Goal: Information Seeking & Learning: Find specific page/section

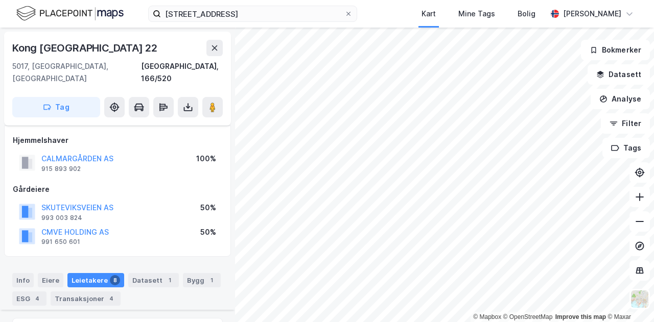
scroll to position [527, 0]
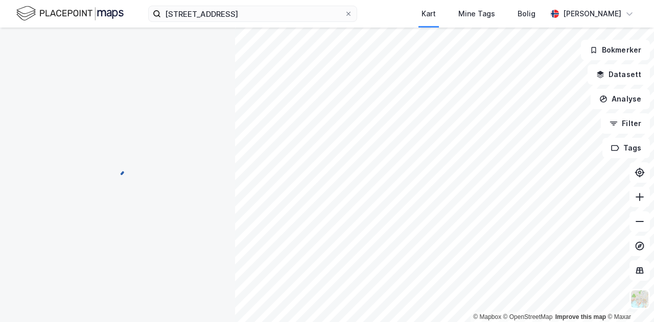
scroll to position [156, 0]
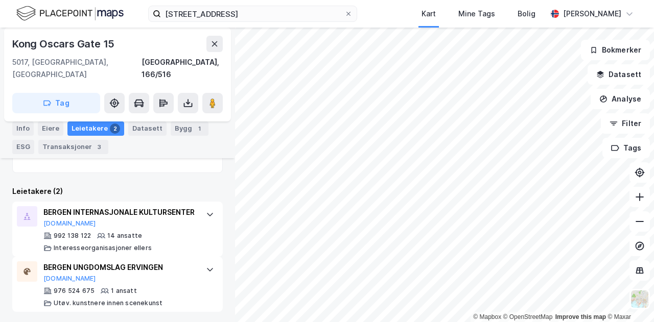
scroll to position [248, 0]
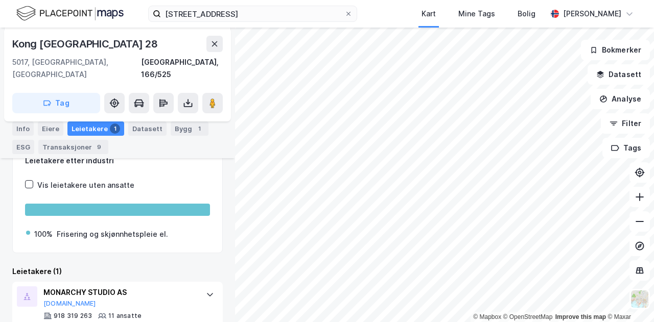
scroll to position [200, 0]
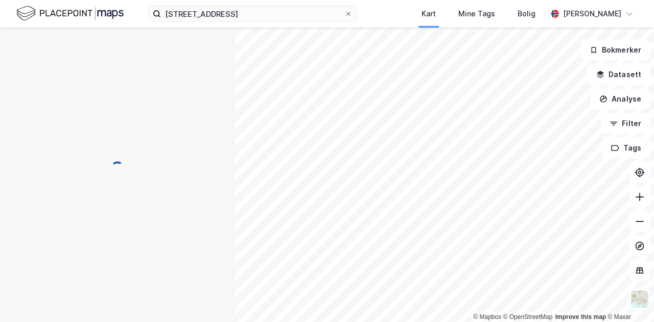
scroll to position [132, 0]
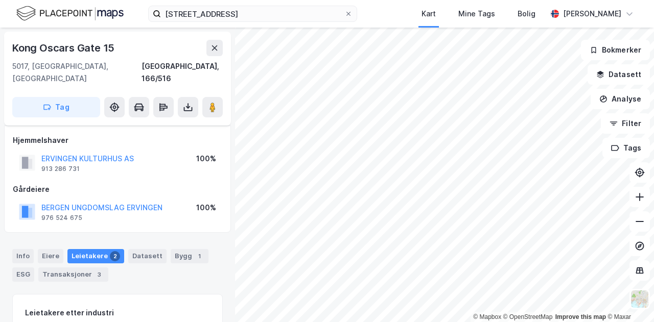
scroll to position [127, 0]
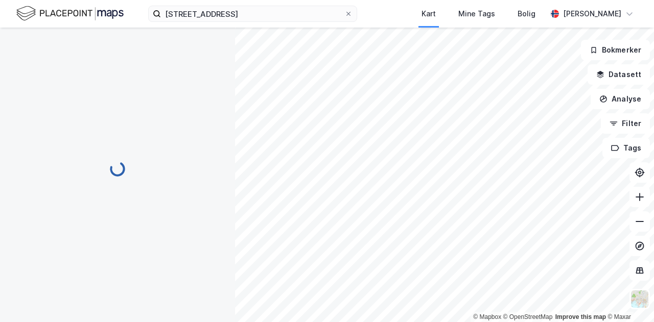
scroll to position [127, 0]
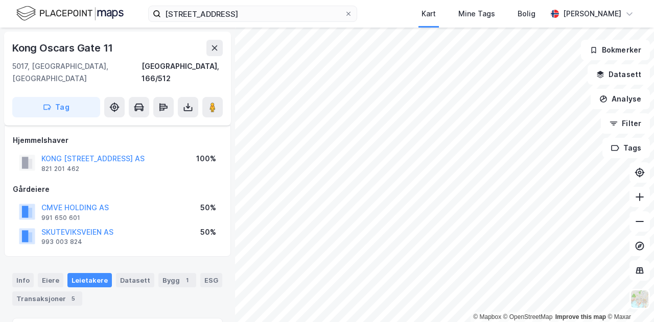
scroll to position [127, 0]
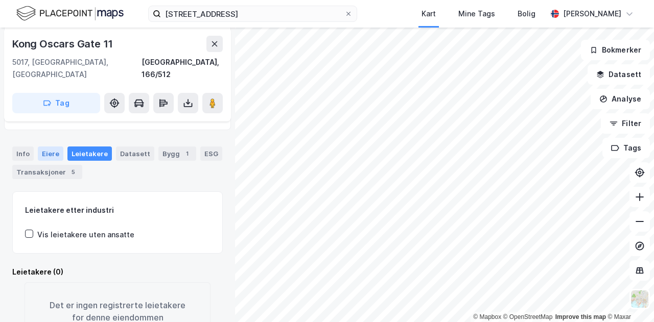
click at [47, 147] on div "Eiere" at bounding box center [51, 154] width 26 height 14
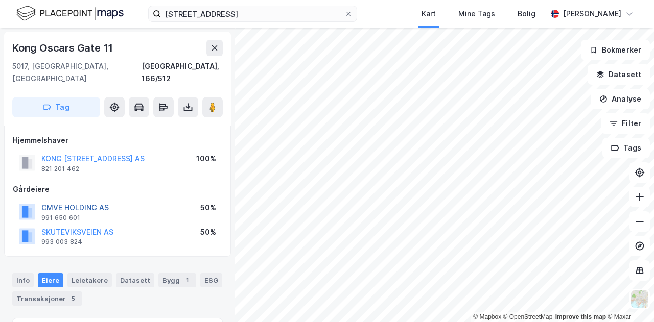
click at [0, 0] on button "CMVE HOLDING AS" at bounding box center [0, 0] width 0 height 0
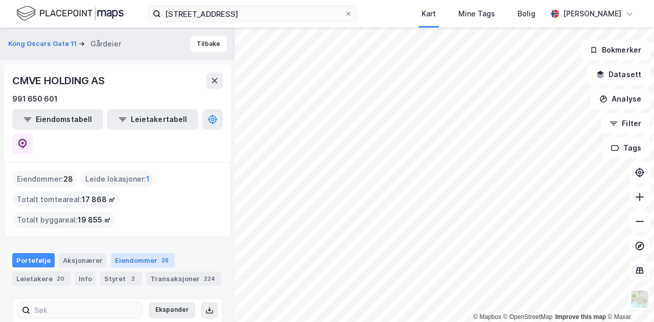
click at [137, 253] on div "Eiendommer 28" at bounding box center [143, 260] width 64 height 14
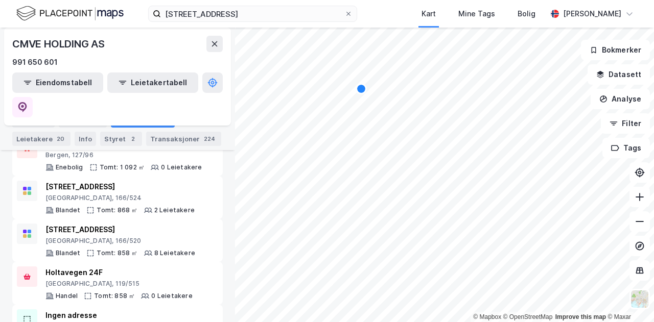
scroll to position [356, 0]
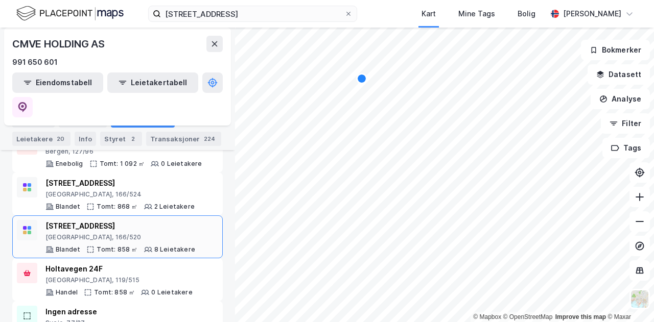
click at [152, 220] on div "[STREET_ADDRESS]" at bounding box center [120, 226] width 150 height 12
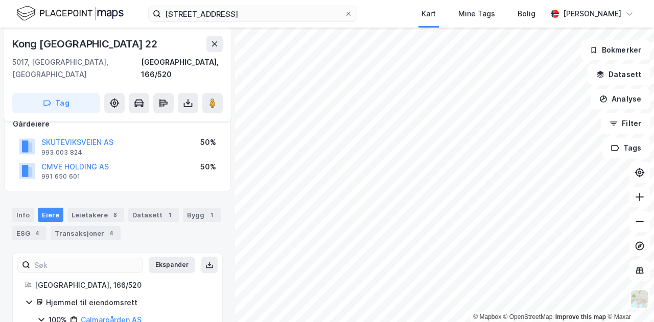
scroll to position [98, 0]
click at [110, 210] on div "8" at bounding box center [115, 215] width 10 height 10
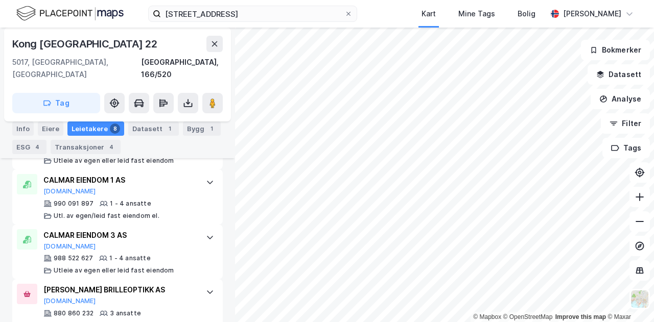
scroll to position [650, 0]
